Goal: Task Accomplishment & Management: Manage account settings

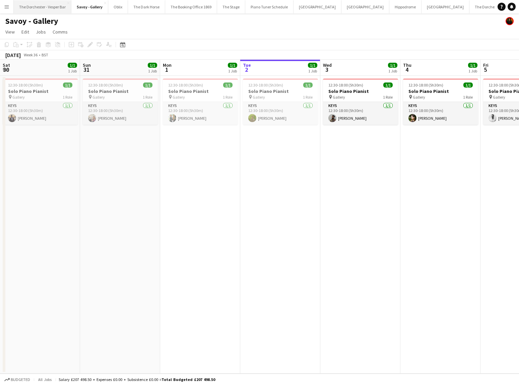
click at [14, 10] on button "The Dorchester - Vesper Bar Close" at bounding box center [43, 6] width 58 height 13
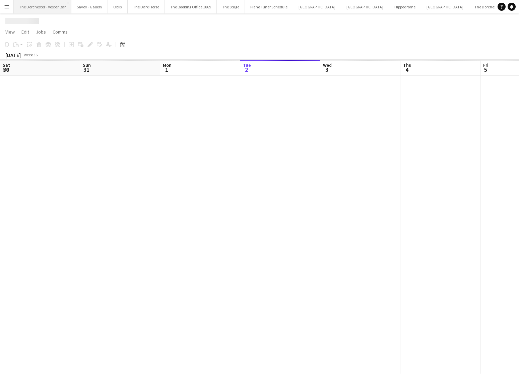
scroll to position [0, 160]
click at [1, 4] on button "Menu" at bounding box center [6, 6] width 13 height 13
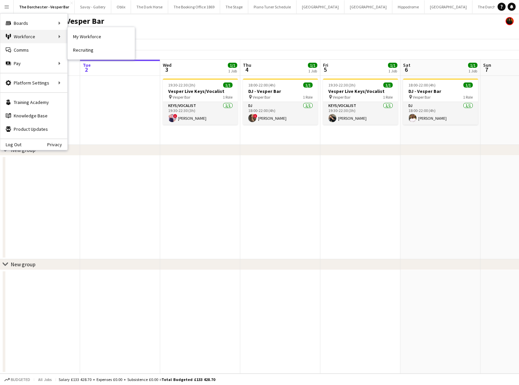
click at [63, 34] on div "Workforce Workforce" at bounding box center [33, 36] width 67 height 13
click at [82, 36] on link "My Workforce" at bounding box center [101, 36] width 67 height 13
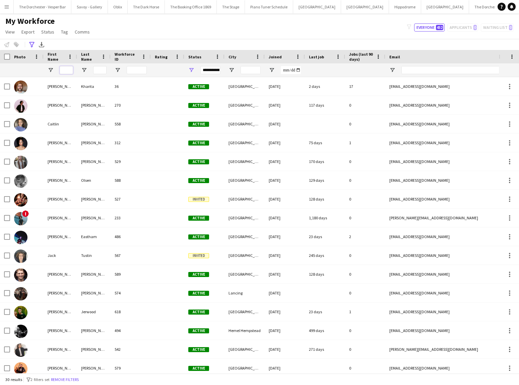
click at [63, 69] on input "First Name Filter Input" at bounding box center [66, 70] width 13 height 8
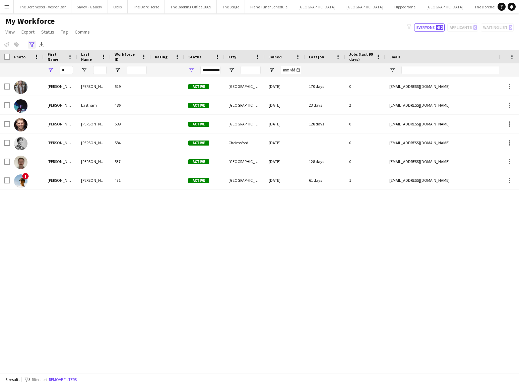
click at [34, 44] on icon "Advanced filters" at bounding box center [31, 44] width 5 height 5
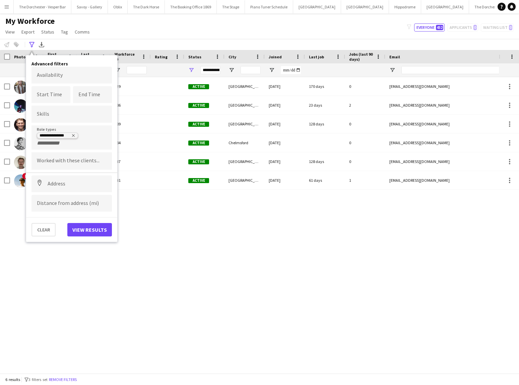
click at [74, 136] on icon "Remove tag" at bounding box center [73, 135] width 4 height 4
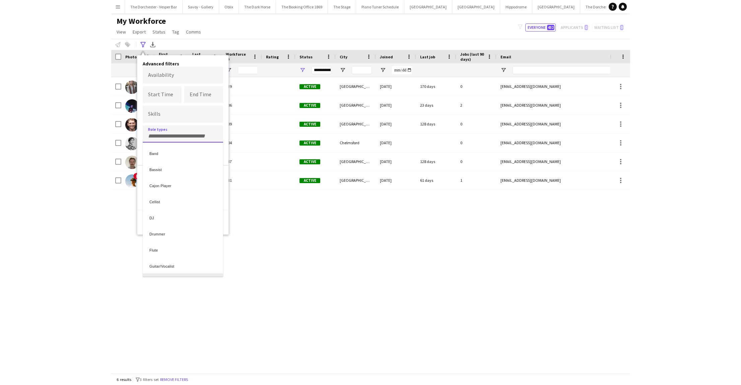
scroll to position [13, 0]
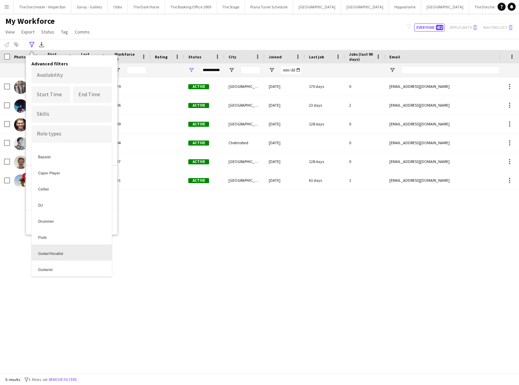
click at [20, 236] on div at bounding box center [259, 192] width 519 height 385
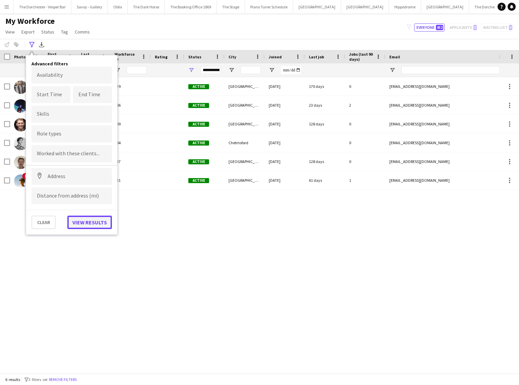
click at [80, 218] on button "View results" at bounding box center [89, 221] width 45 height 13
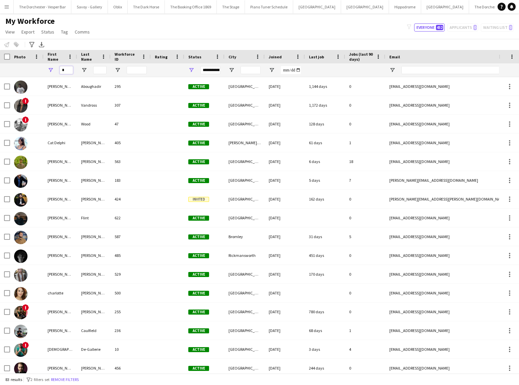
click at [72, 71] on input "*" at bounding box center [66, 70] width 13 height 8
type input "***"
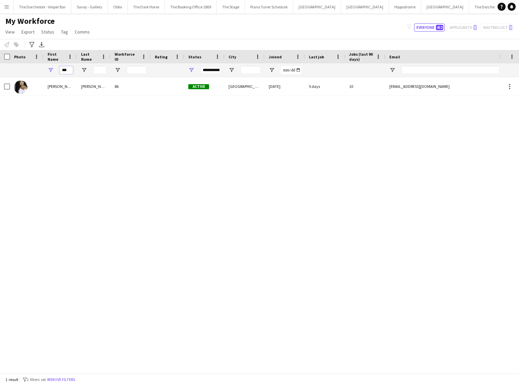
drag, startPoint x: 70, startPoint y: 71, endPoint x: 35, endPoint y: 70, distance: 35.2
click at [40, 71] on div "***" at bounding box center [358, 69] width 716 height 13
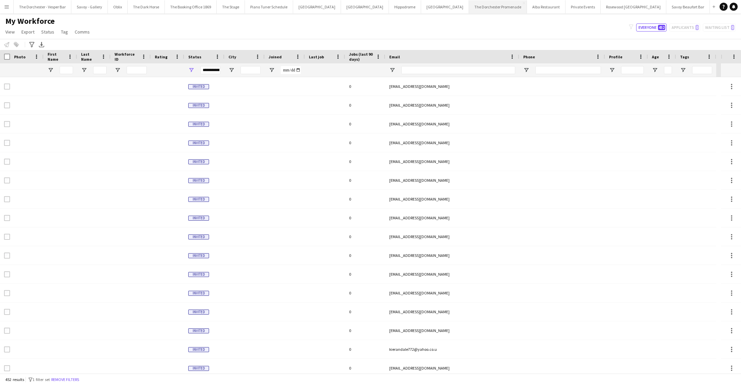
click at [471, 1] on button "The Dorchester Promenade Close" at bounding box center [498, 6] width 58 height 13
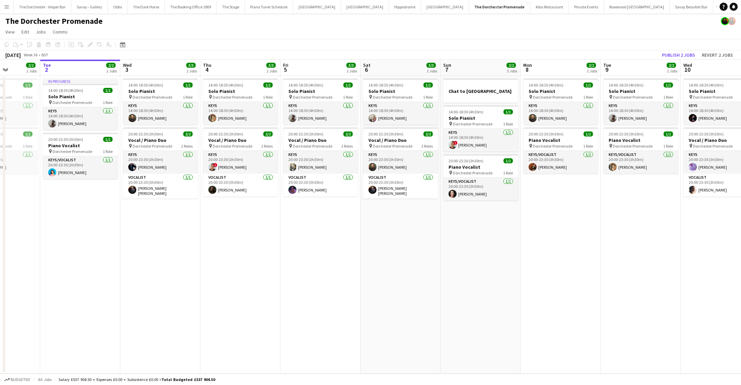
scroll to position [0, 196]
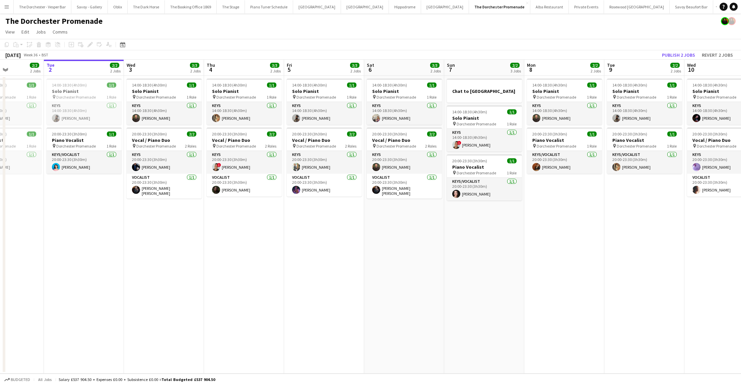
click at [230, 40] on app-toolbar "Copy Paste Paste Command V Paste with crew Command Shift V Paste linked Job Del…" at bounding box center [370, 44] width 741 height 11
click at [8, 5] on app-icon "Menu" at bounding box center [6, 6] width 5 height 5
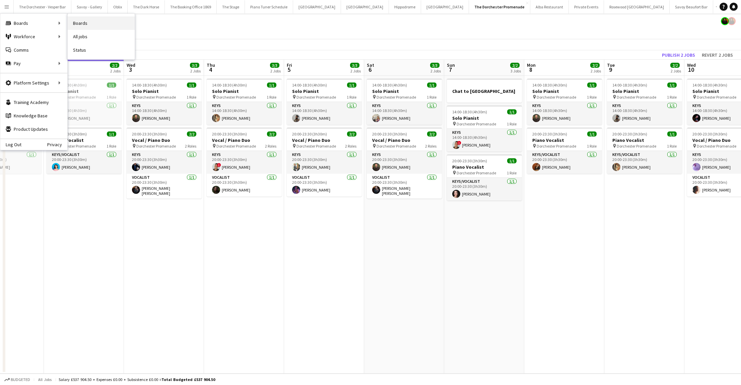
click at [70, 21] on link "Boards" at bounding box center [101, 22] width 67 height 13
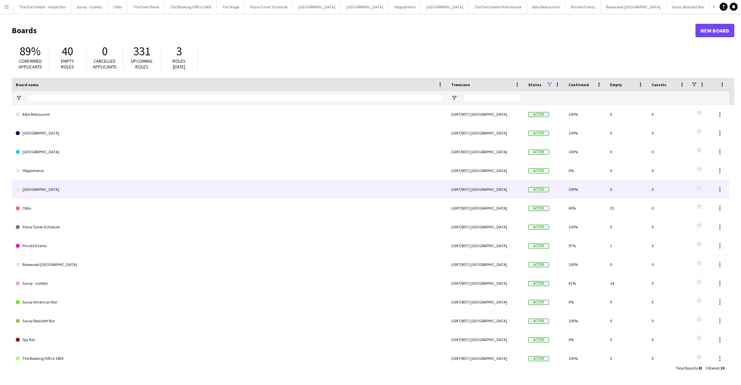
click at [66, 190] on link "NYX Hotel" at bounding box center [230, 189] width 428 height 19
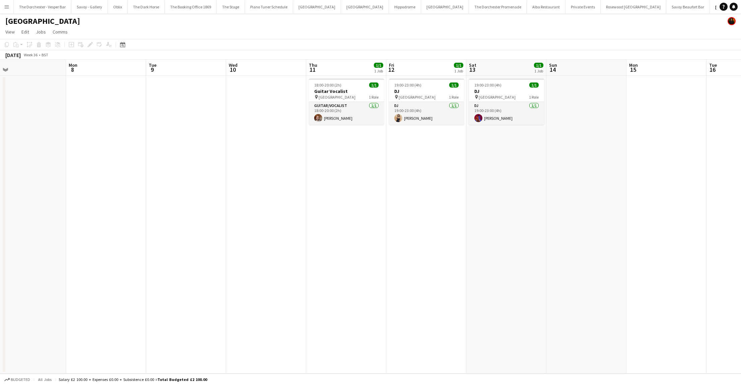
scroll to position [0, 176]
